Goal: Task Accomplishment & Management: Manage account settings

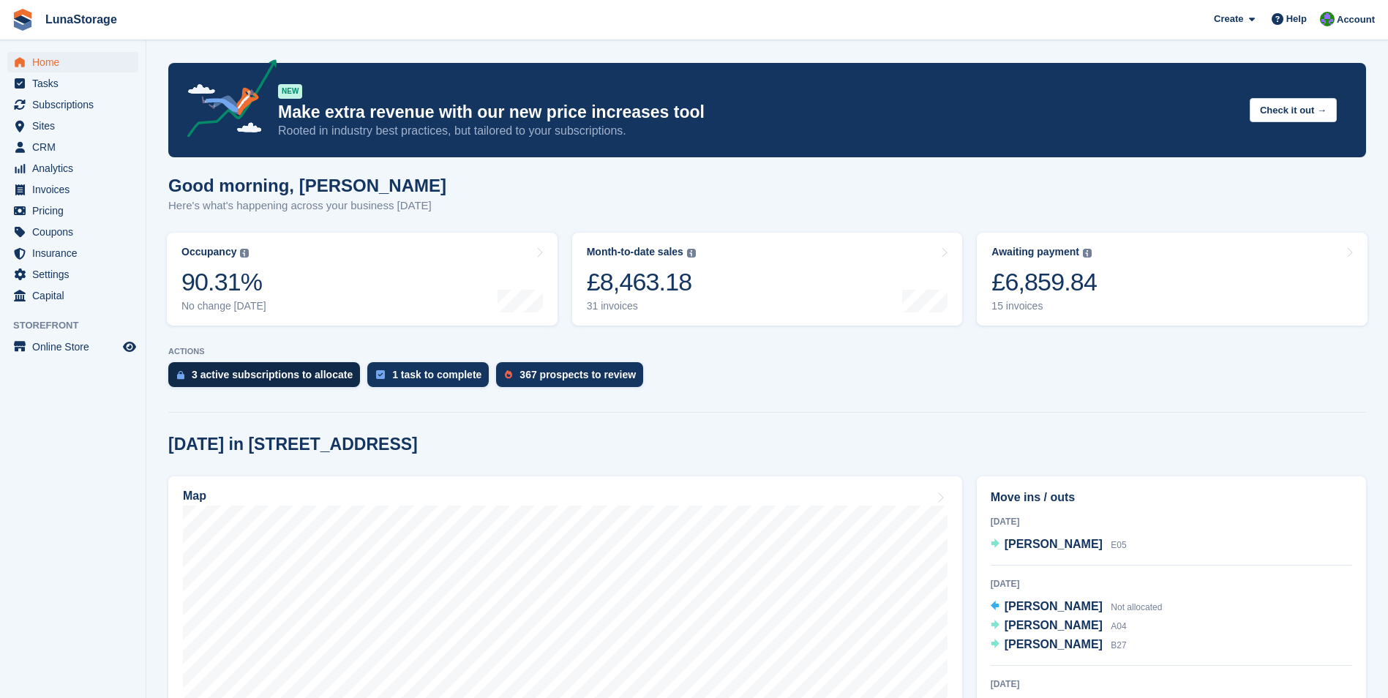
click at [272, 375] on div "3 active subscriptions to allocate" at bounding box center [272, 375] width 161 height 12
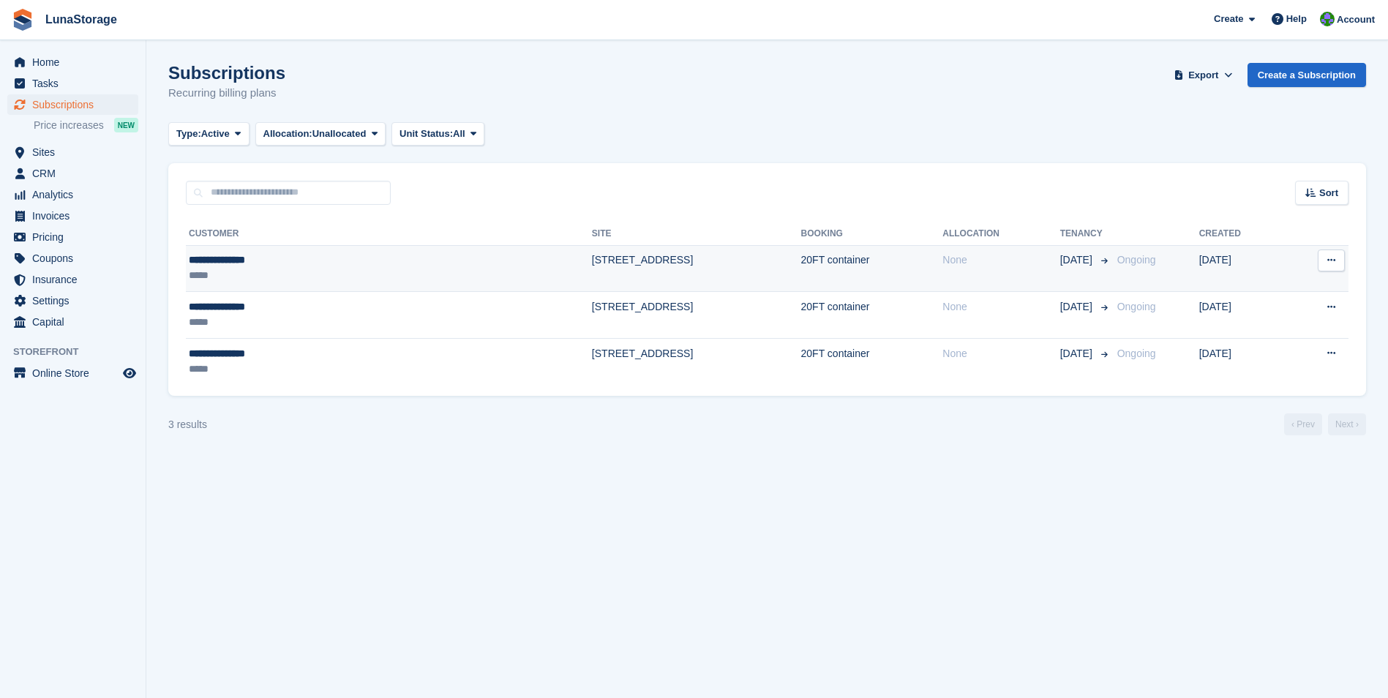
click at [1325, 262] on button at bounding box center [1331, 261] width 27 height 22
click at [1279, 317] on p "Cancel subscription" at bounding box center [1274, 320] width 127 height 19
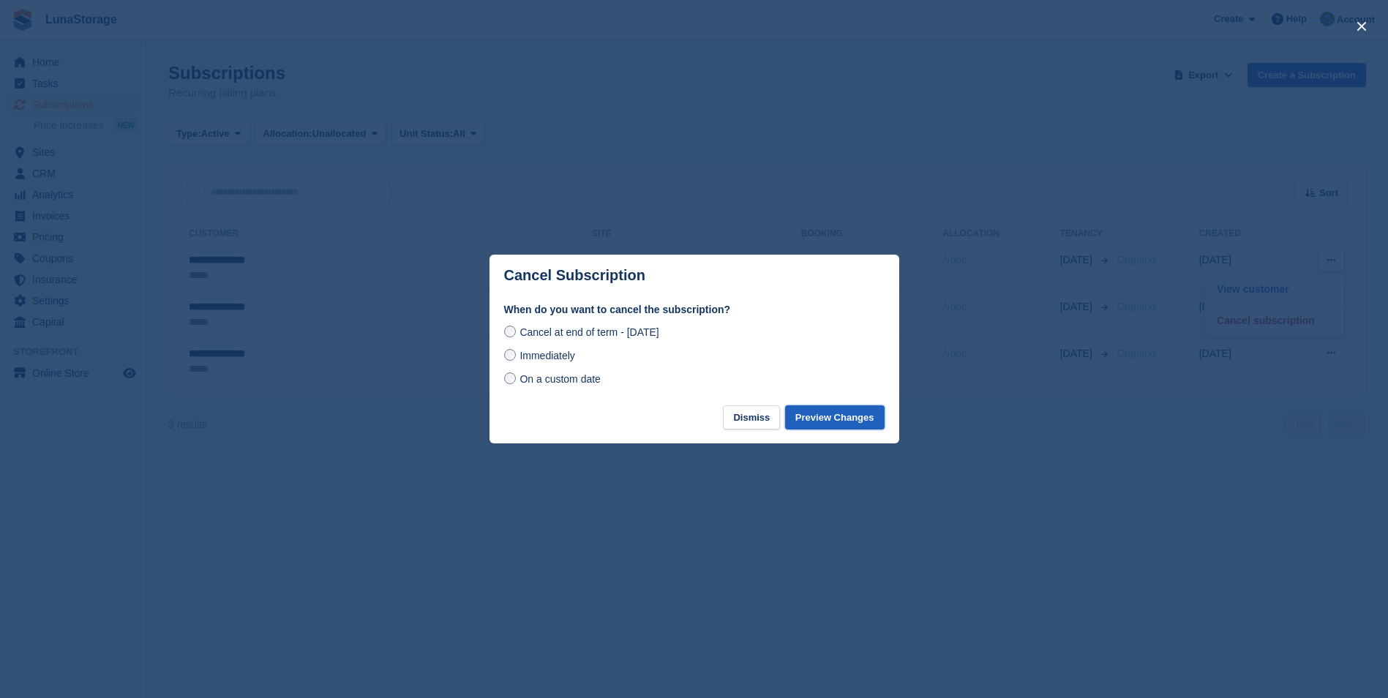
click at [831, 415] on button "Preview Changes" at bounding box center [835, 417] width 100 height 24
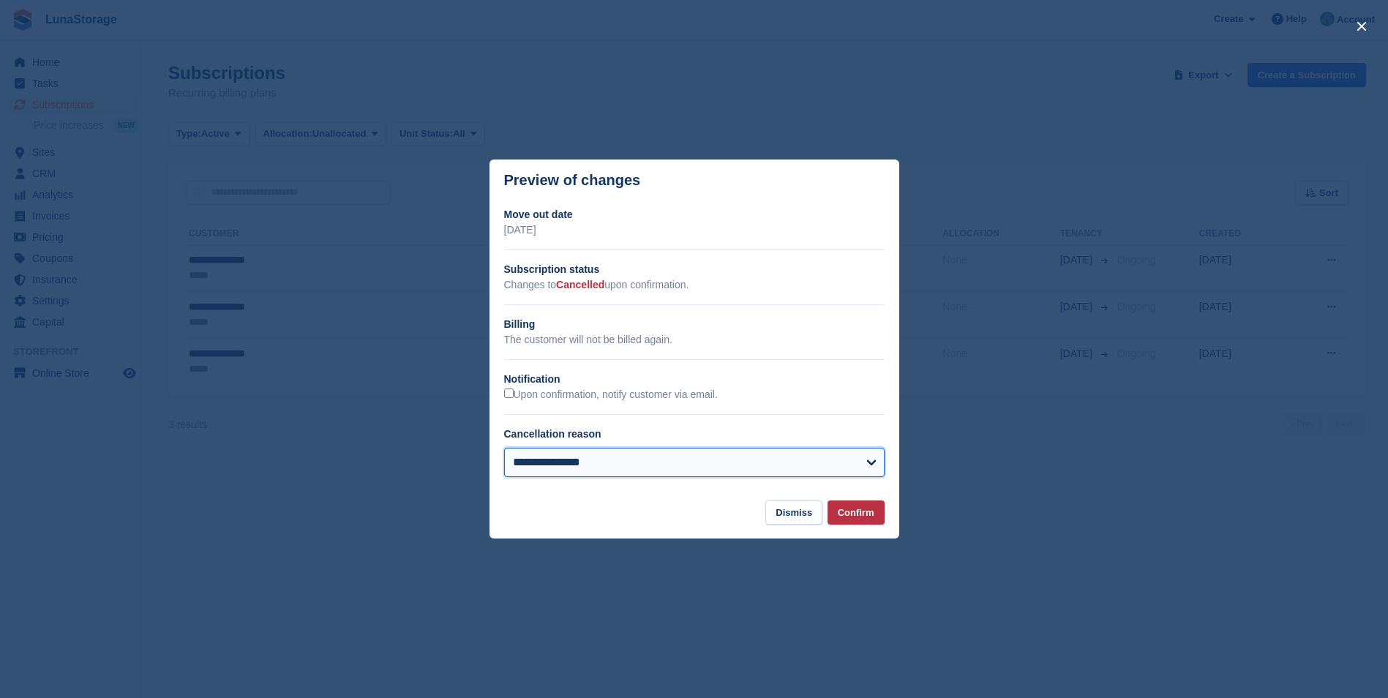
click at [725, 477] on select "**********" at bounding box center [694, 462] width 381 height 29
select select "*****"
click at [504, 449] on select "**********" at bounding box center [694, 462] width 381 height 29
click at [857, 517] on button "Confirm" at bounding box center [856, 513] width 57 height 24
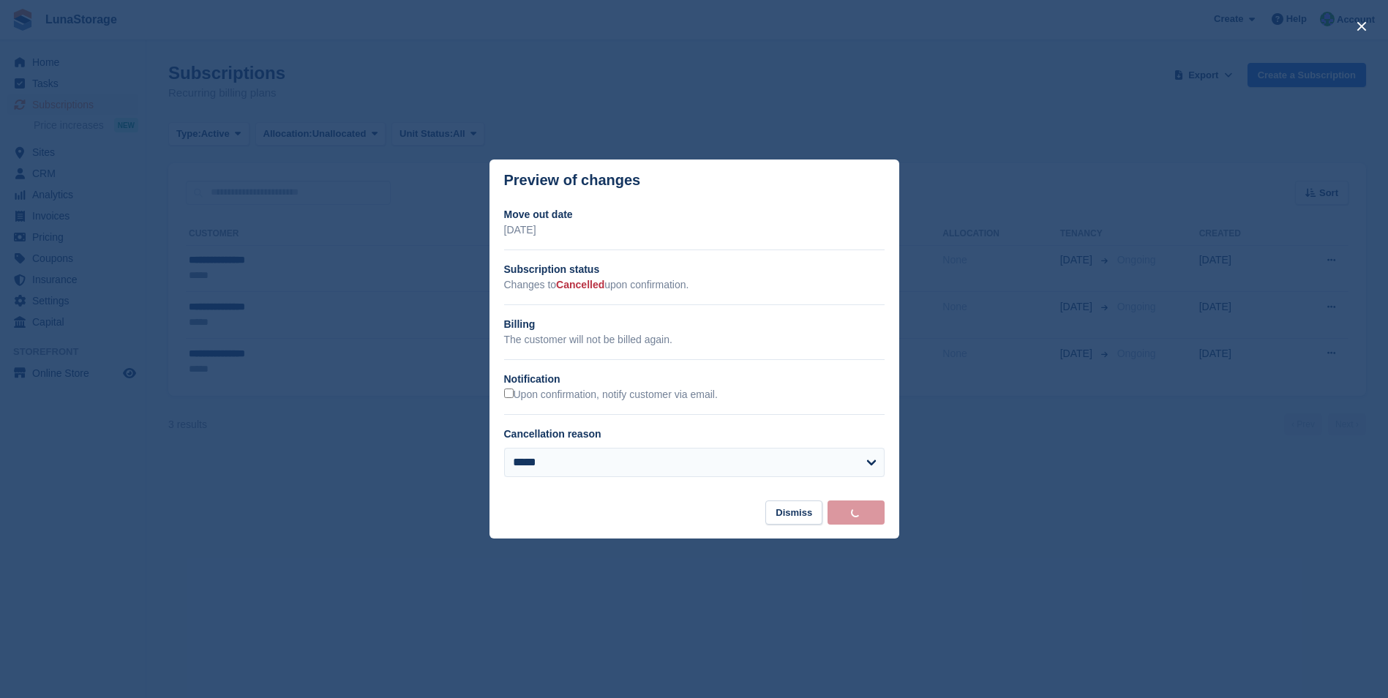
click at [840, 564] on div at bounding box center [694, 349] width 1388 height 698
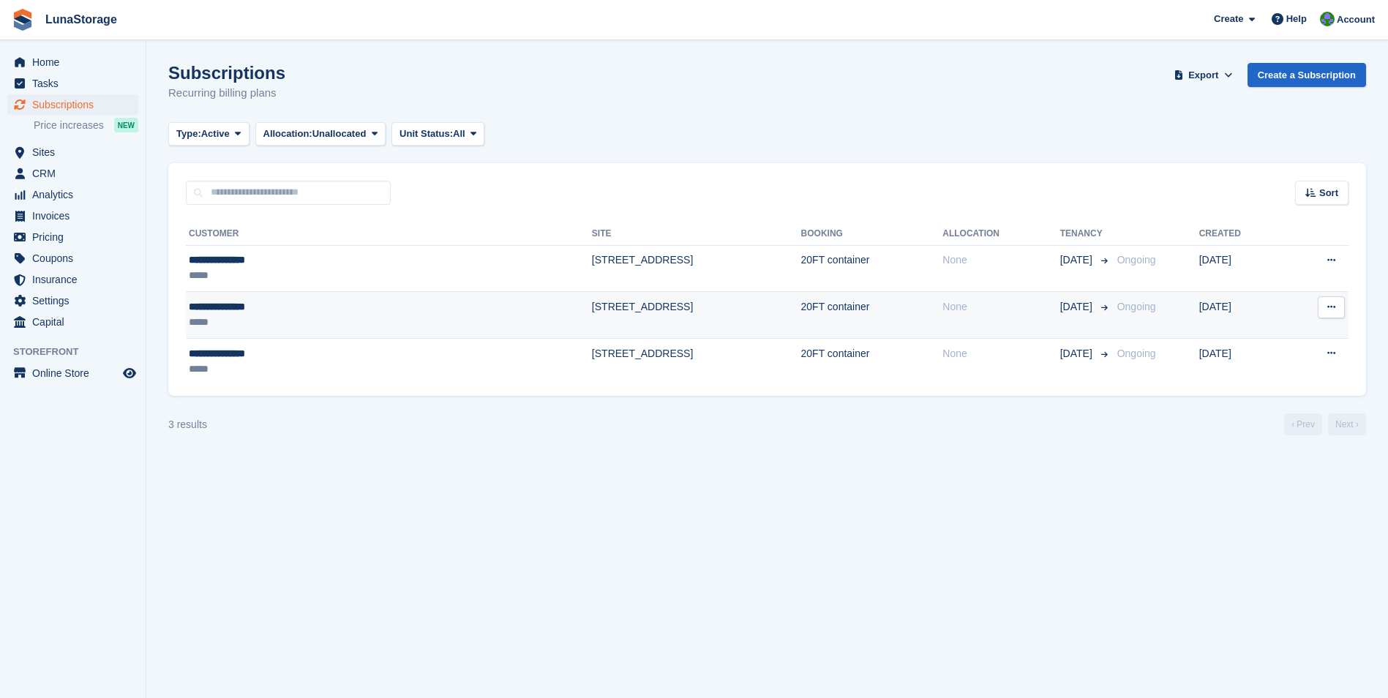
click at [1326, 310] on button at bounding box center [1331, 307] width 27 height 22
click at [1236, 365] on p "Cancel subscription" at bounding box center [1274, 367] width 127 height 19
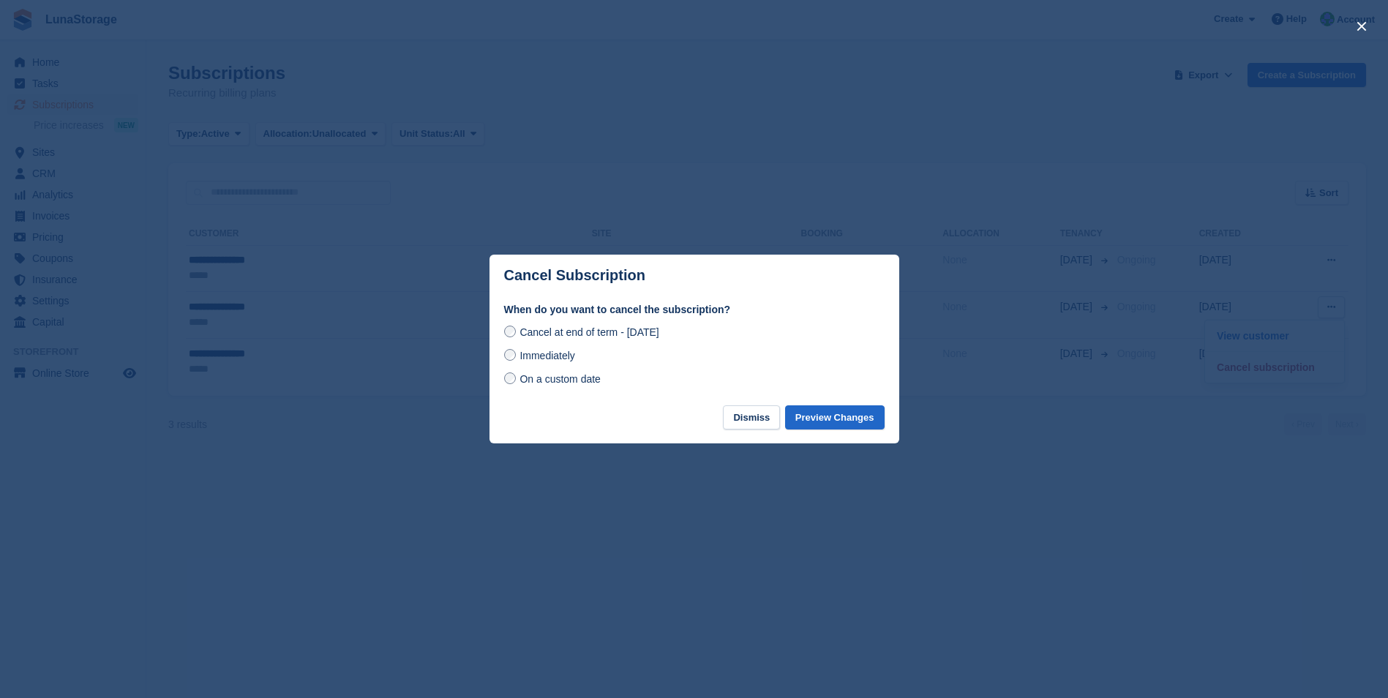
click at [504, 358] on label "Immediately" at bounding box center [539, 355] width 71 height 15
click at [862, 427] on button "Preview Changes" at bounding box center [835, 417] width 100 height 24
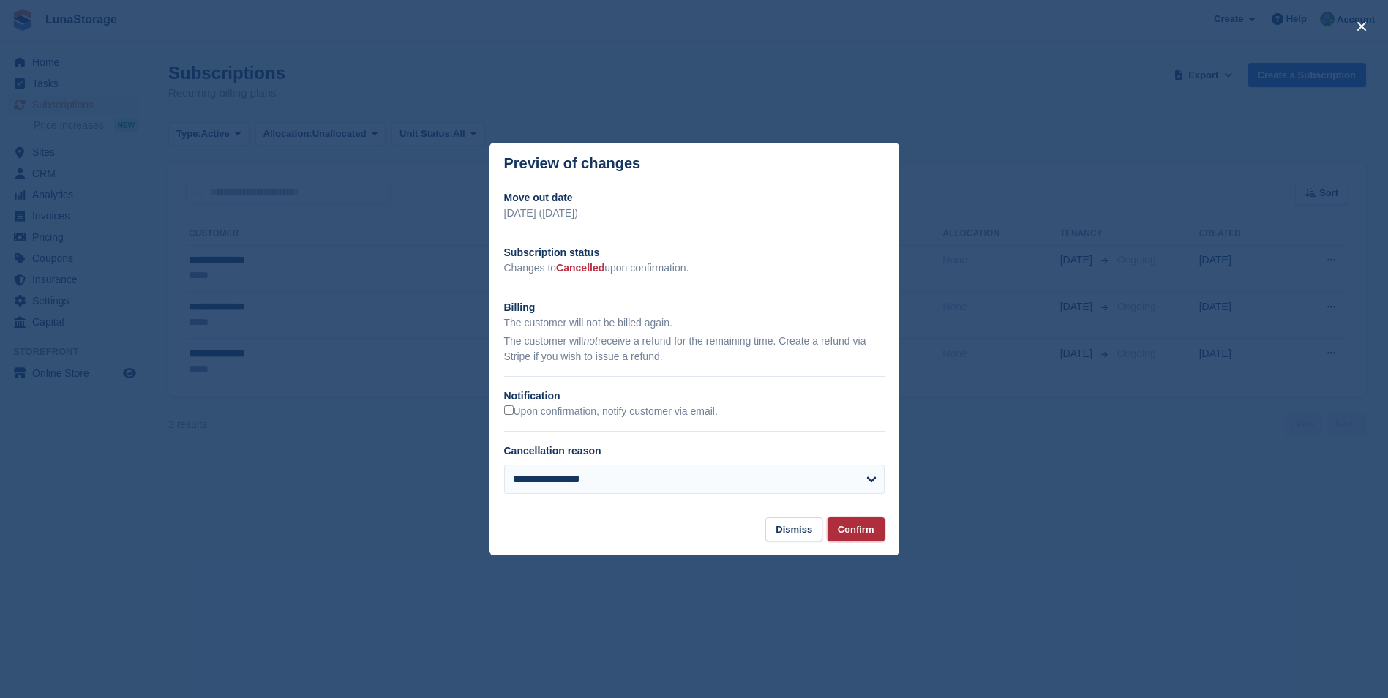
click at [863, 535] on button "Confirm" at bounding box center [856, 529] width 57 height 24
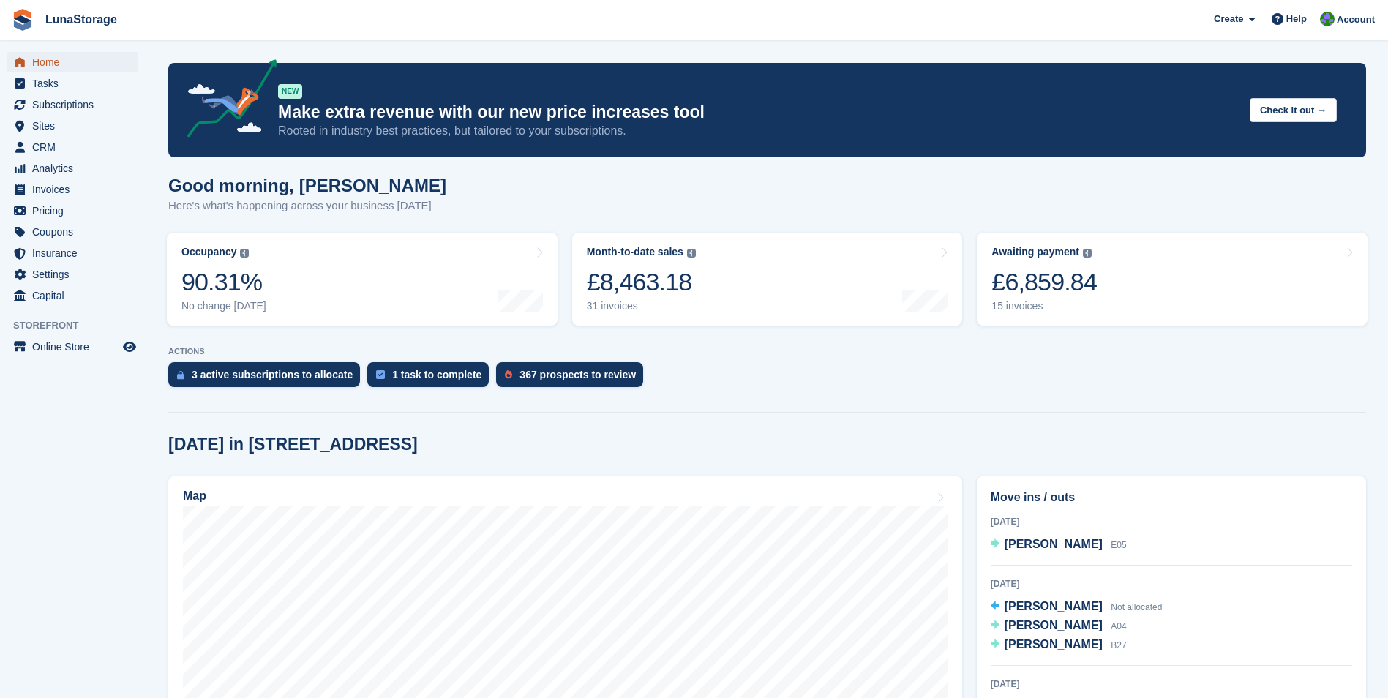
click at [45, 63] on span "Home" at bounding box center [76, 62] width 88 height 20
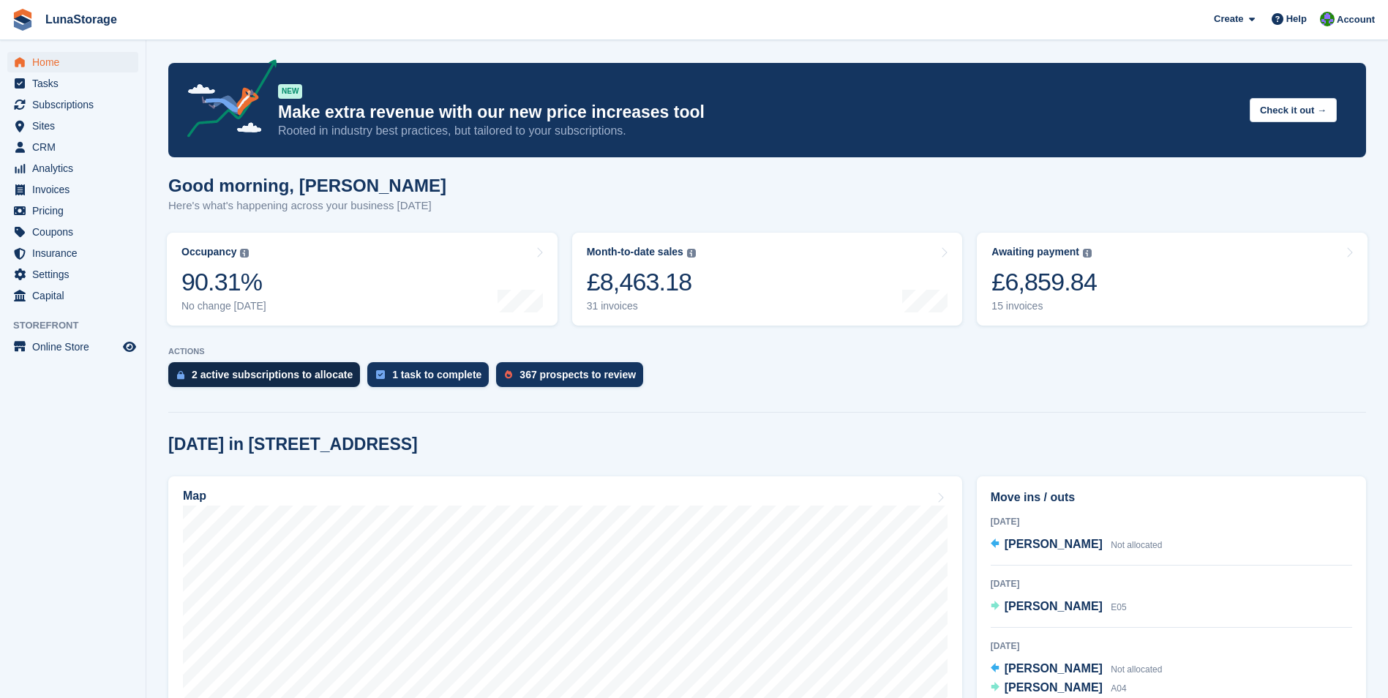
click at [300, 374] on div "2 active subscriptions to allocate" at bounding box center [272, 375] width 161 height 12
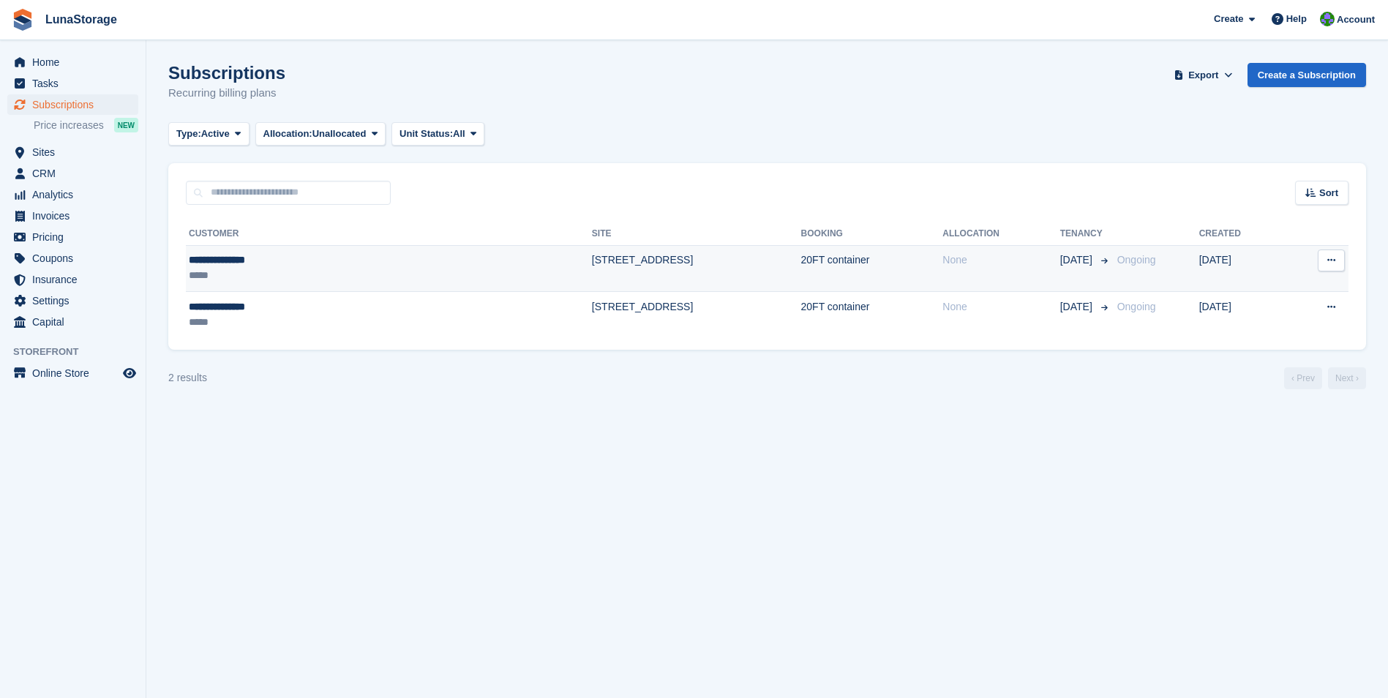
click at [1329, 265] on icon at bounding box center [1332, 260] width 8 height 10
click at [1275, 324] on p "Cancel subscription" at bounding box center [1274, 320] width 127 height 19
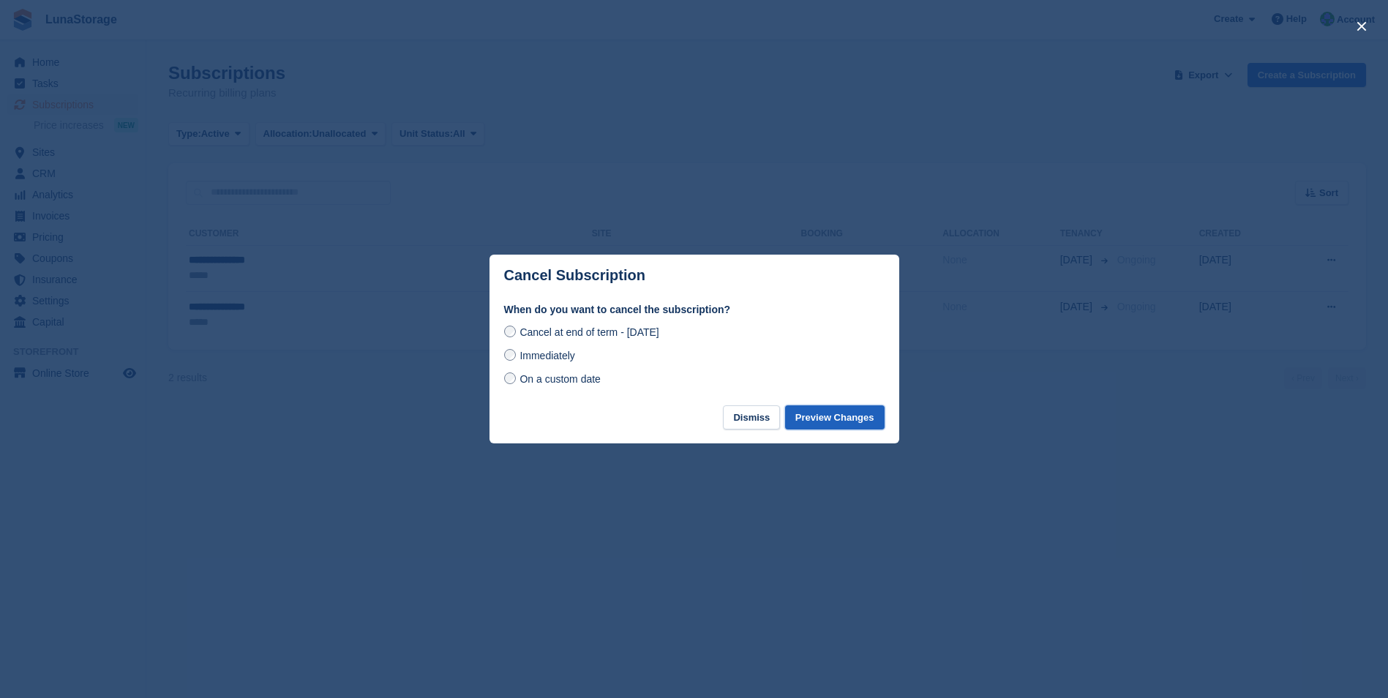
click at [816, 421] on button "Preview Changes" at bounding box center [835, 417] width 100 height 24
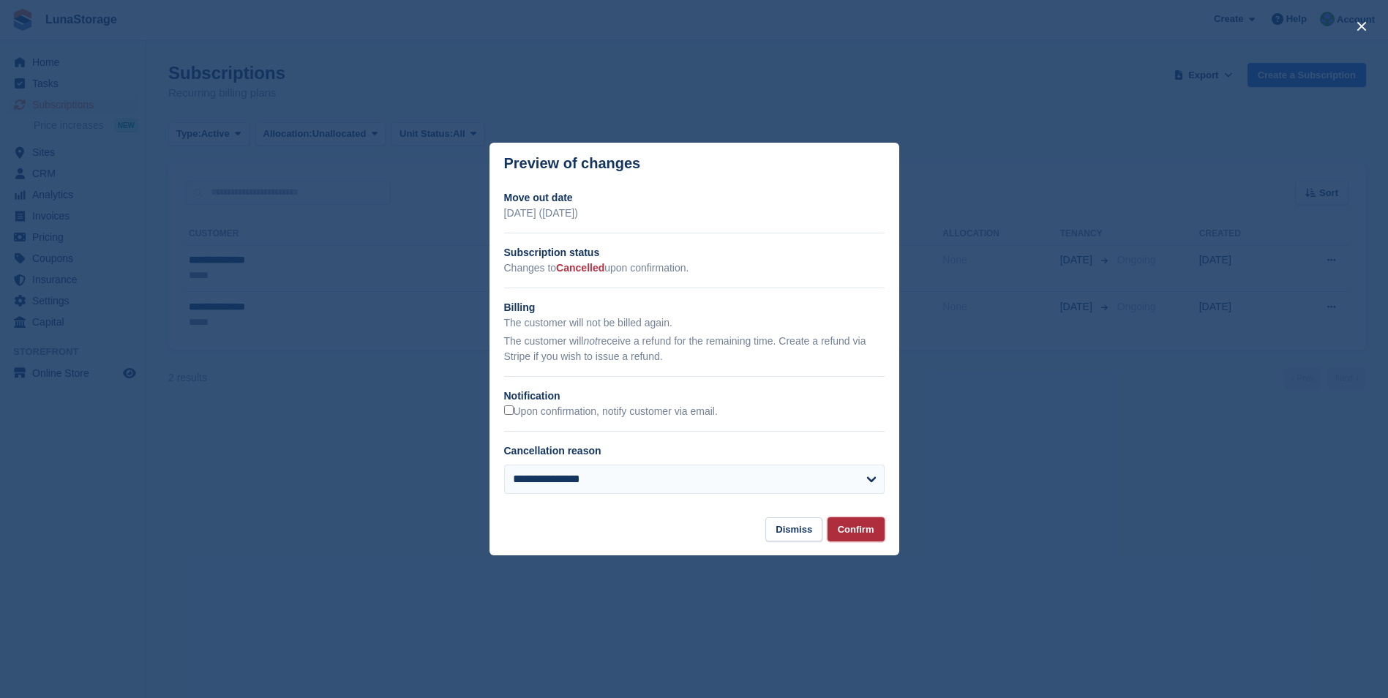
click at [855, 528] on button "Confirm" at bounding box center [856, 529] width 57 height 24
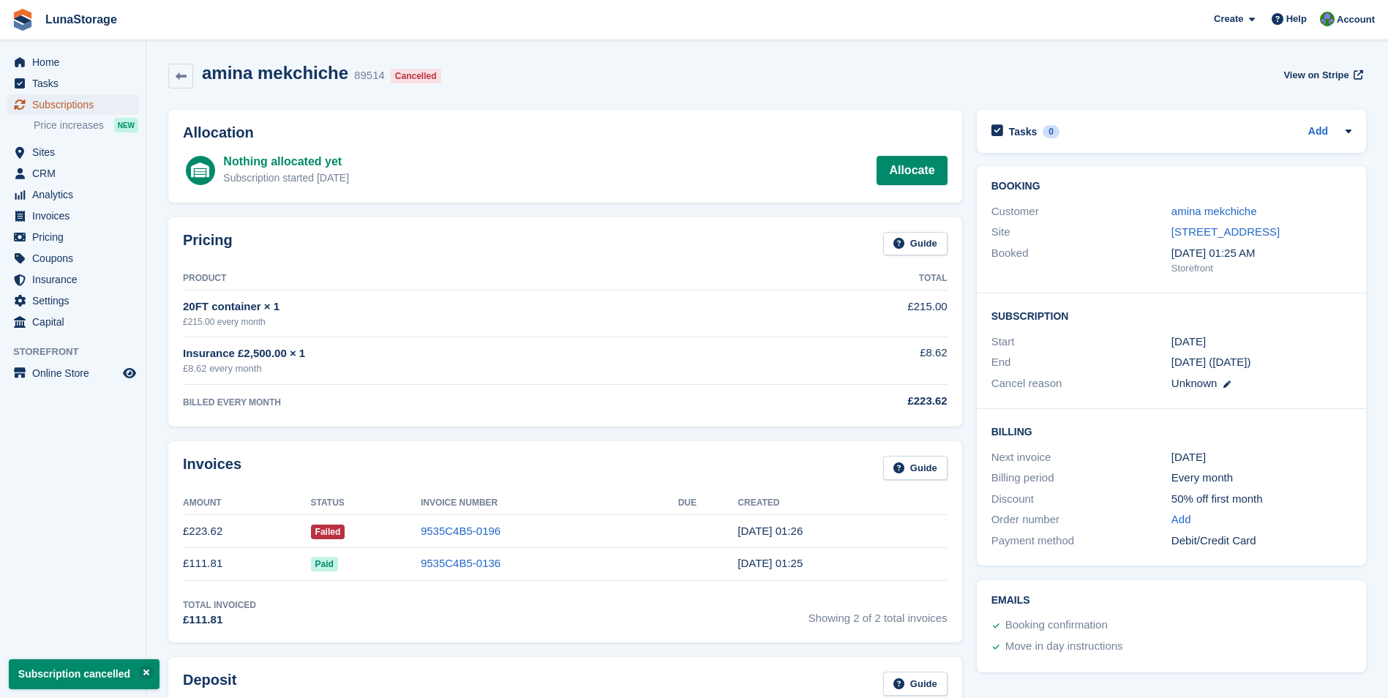
click at [44, 106] on span "Subscriptions" at bounding box center [76, 104] width 88 height 20
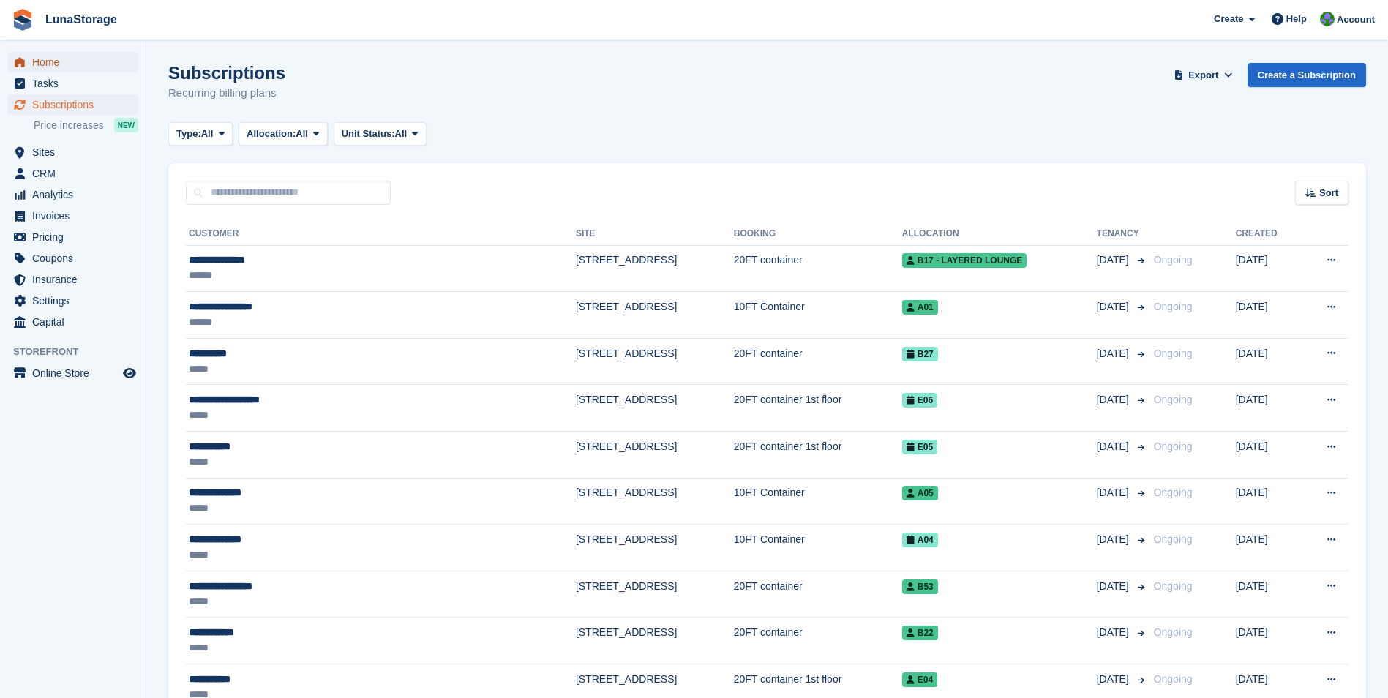
click at [41, 64] on span "Home" at bounding box center [76, 62] width 88 height 20
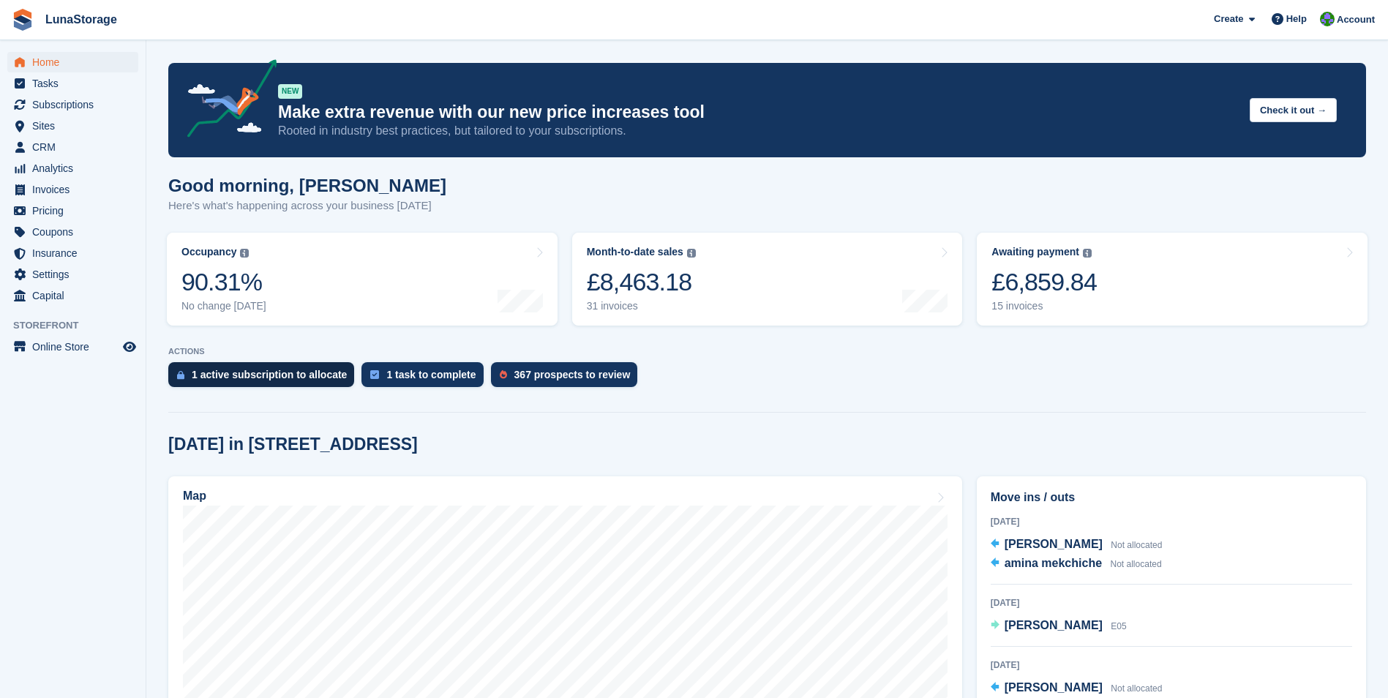
click at [231, 374] on div "1 active subscription to allocate" at bounding box center [269, 375] width 155 height 12
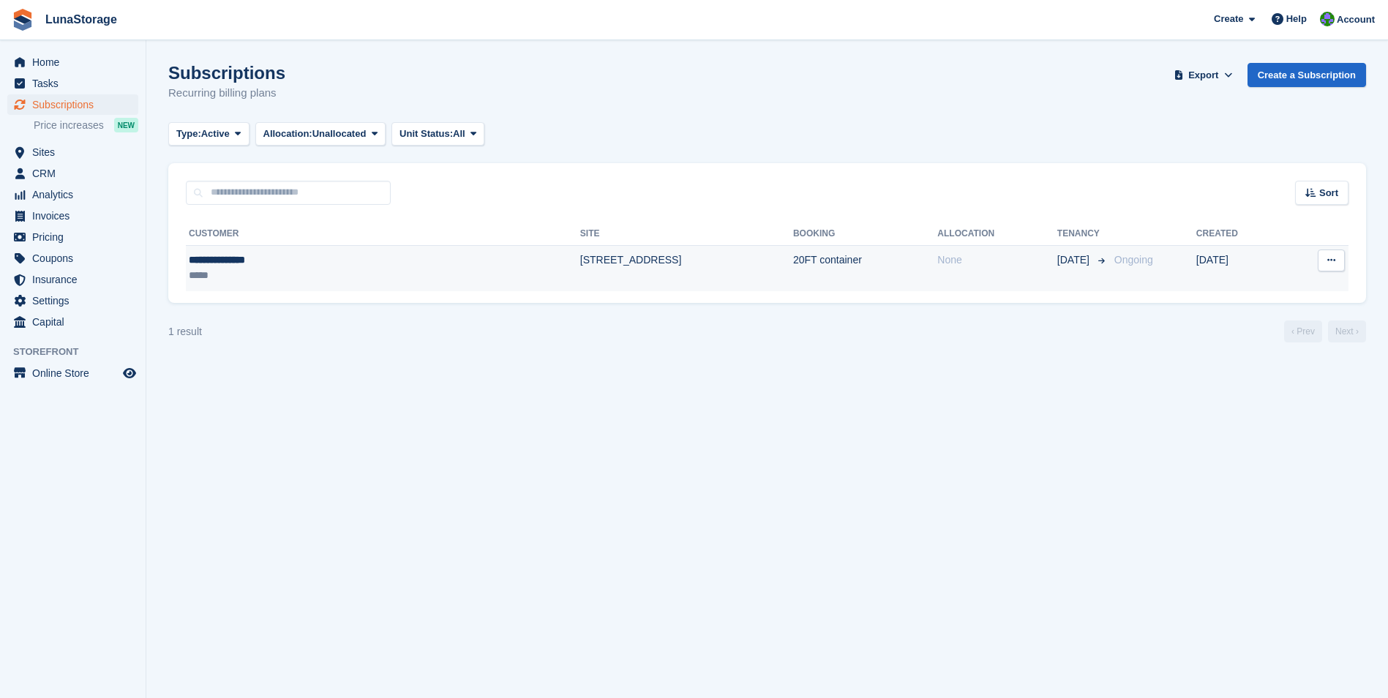
click at [1329, 263] on icon at bounding box center [1332, 260] width 8 height 10
click at [1266, 317] on p "Cancel subscription" at bounding box center [1274, 320] width 127 height 19
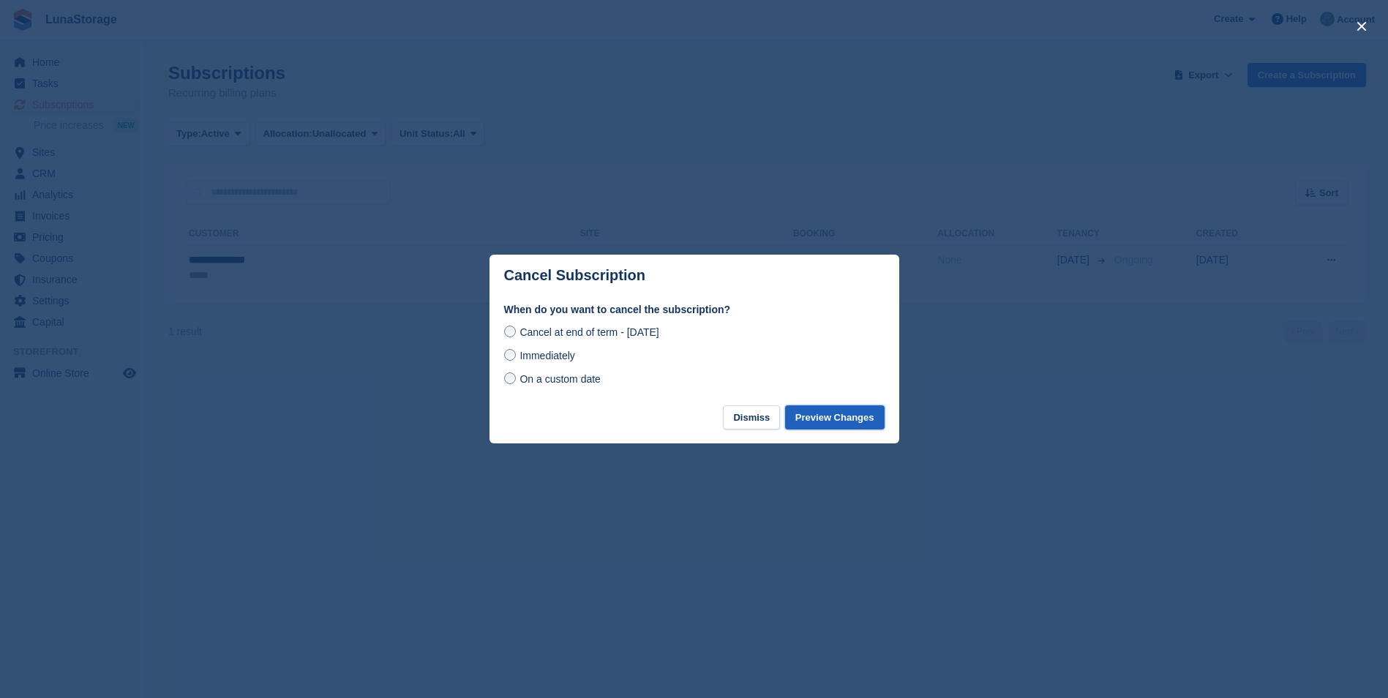
click at [833, 422] on button "Preview Changes" at bounding box center [835, 417] width 100 height 24
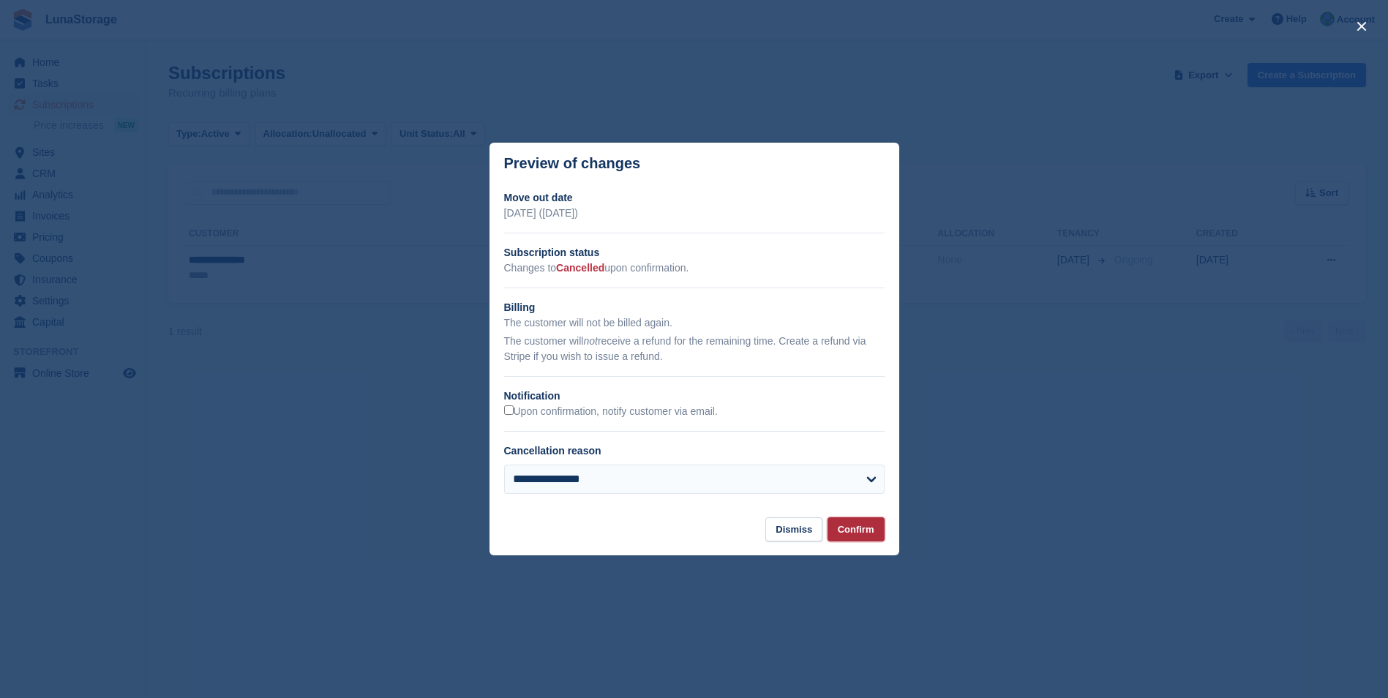
click at [854, 527] on button "Confirm" at bounding box center [856, 529] width 57 height 24
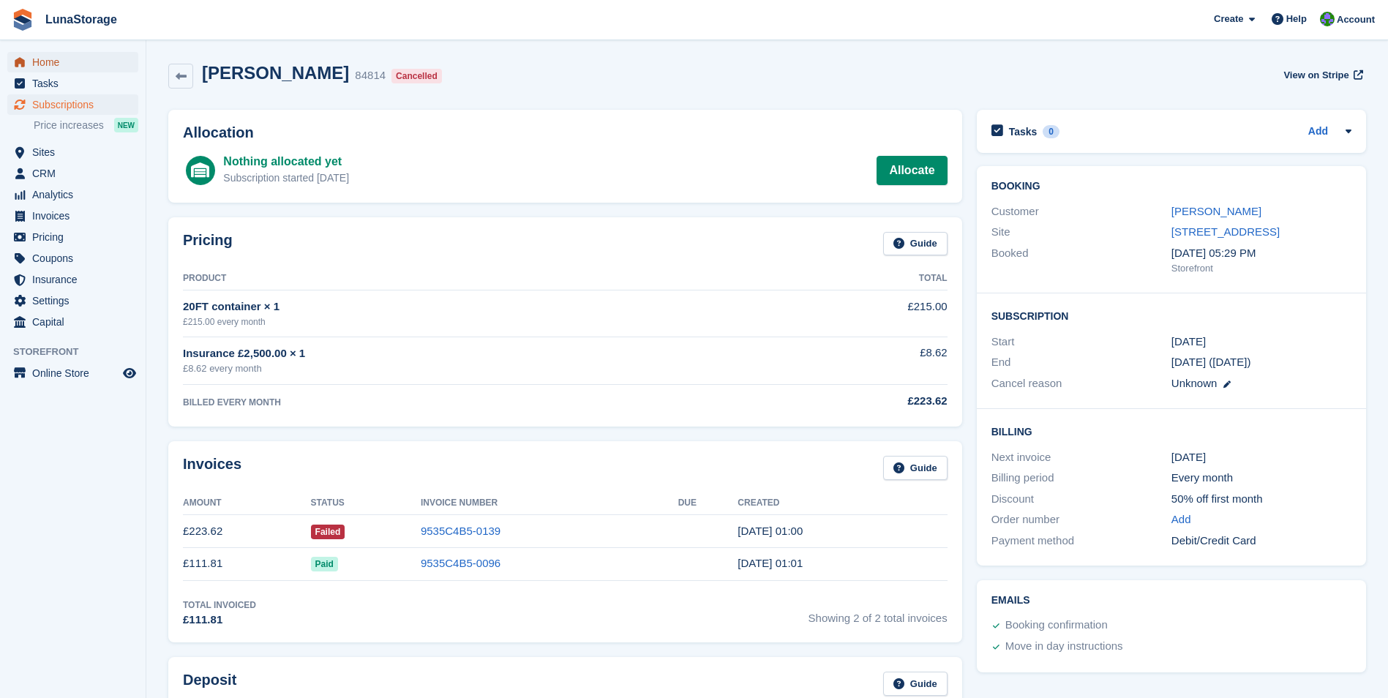
click at [54, 61] on span "Home" at bounding box center [76, 62] width 88 height 20
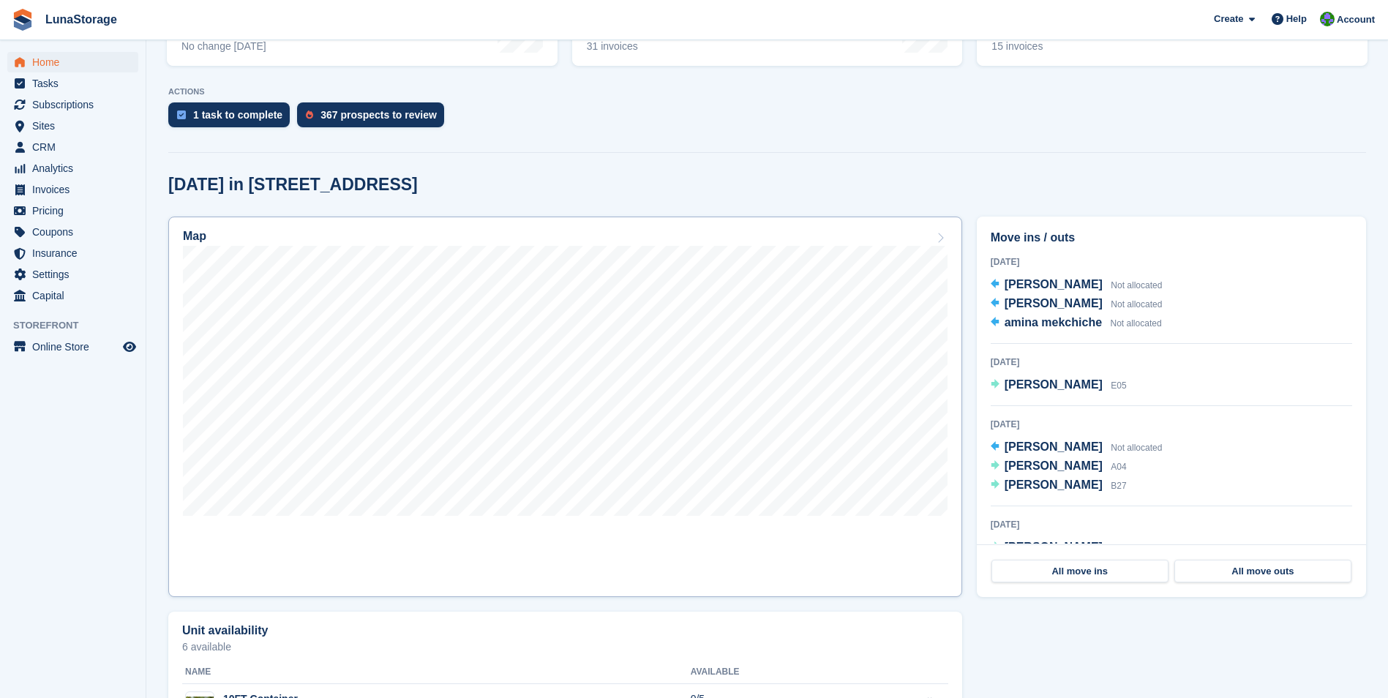
scroll to position [366, 0]
